Goal: Check status: Check status

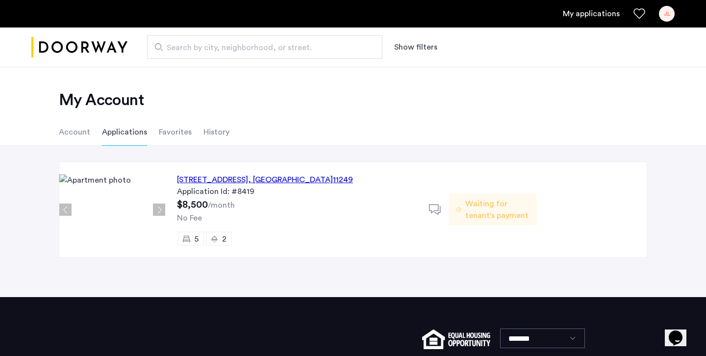
click at [270, 211] on div "[STREET_ADDRESS] Application Id: #8419 $8,500 /month No Fee 5 2" at bounding box center [297, 209] width 264 height 95
click at [511, 212] on span "Waiting for tenant's payment" at bounding box center [497, 210] width 64 height 24
click at [502, 212] on span "Waiting for tenant's payment" at bounding box center [497, 210] width 64 height 24
click at [350, 232] on div "5 2" at bounding box center [297, 239] width 240 height 14
click at [359, 236] on div "5 2" at bounding box center [297, 239] width 240 height 14
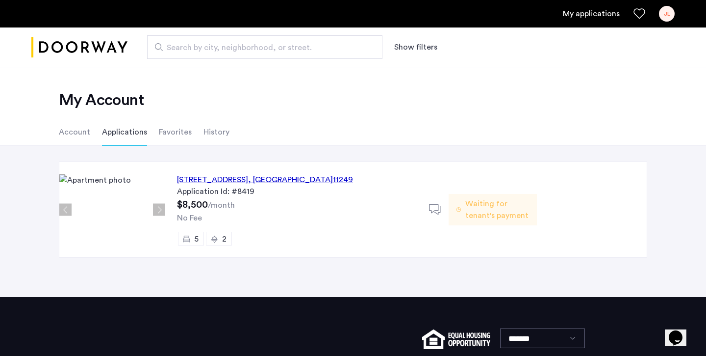
click at [399, 227] on div "[STREET_ADDRESS] Application Id: #8419 $8,500 /month No Fee 5 2" at bounding box center [297, 209] width 264 height 95
click at [605, 172] on div "[STREET_ADDRESS] Application Id: #8419 $8,500 /month No Fee 5 2 Waiting for ten…" at bounding box center [406, 209] width 482 height 95
click at [511, 218] on span "Waiting for tenant's payment" at bounding box center [497, 210] width 64 height 24
click at [503, 207] on span "Waiting for tenant's payment" at bounding box center [497, 210] width 64 height 24
click at [444, 210] on div at bounding box center [439, 210] width 20 height 20
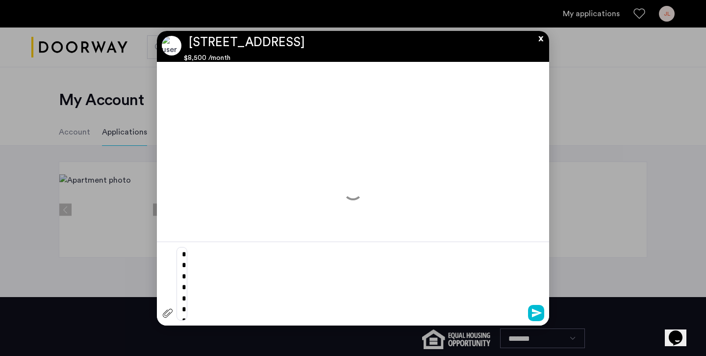
click at [462, 204] on app-conversation "**********" at bounding box center [353, 178] width 392 height 294
click at [534, 38] on button "x" at bounding box center [538, 36] width 15 height 11
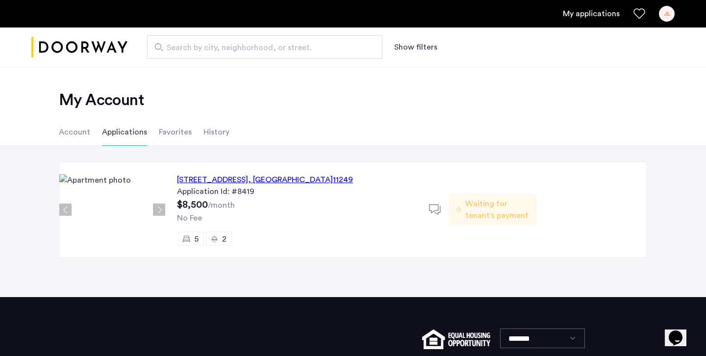
click at [488, 211] on span "Waiting for tenant's payment" at bounding box center [497, 210] width 64 height 24
click at [310, 211] on div "[STREET_ADDRESS] Application Id: #8419 $8,500 /month No Fee 5 2" at bounding box center [297, 209] width 264 height 95
click at [280, 214] on div "No Fee" at bounding box center [297, 218] width 240 height 12
click at [235, 196] on div "Application Id: #8419" at bounding box center [297, 191] width 240 height 12
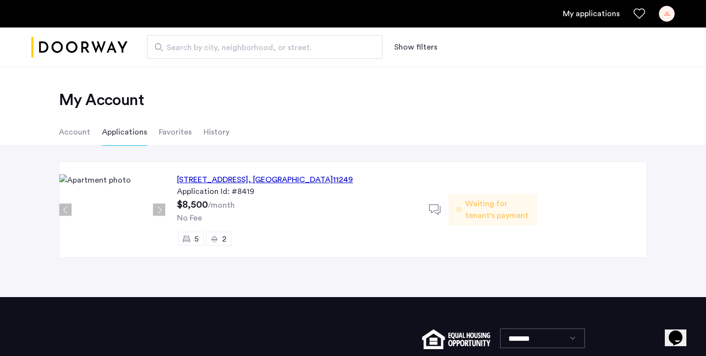
click at [87, 167] on div "[STREET_ADDRESS] Application Id: #8419 $8,500 /month No Fee 5 2 Waiting for ten…" at bounding box center [353, 209] width 589 height 96
click at [88, 179] on img at bounding box center [112, 209] width 106 height 71
drag, startPoint x: 92, startPoint y: 203, endPoint x: 164, endPoint y: 198, distance: 72.3
click at [92, 203] on img at bounding box center [112, 209] width 106 height 71
click at [208, 187] on div "Application Id: #8419" at bounding box center [297, 191] width 240 height 12
